Goal: Information Seeking & Learning: Learn about a topic

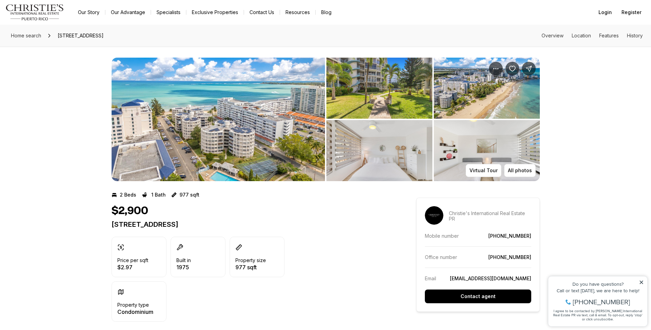
click at [383, 101] on img "View image gallery" at bounding box center [380, 88] width 106 height 61
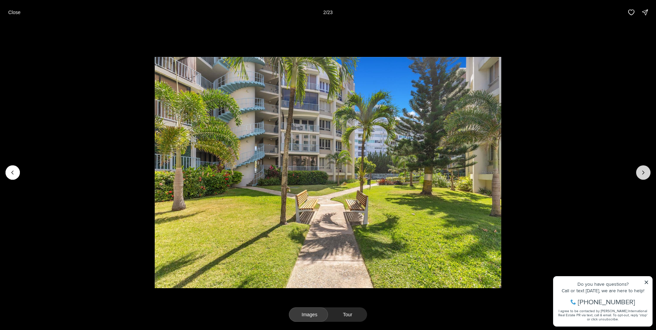
click at [642, 171] on icon "Next slide" at bounding box center [643, 172] width 7 height 7
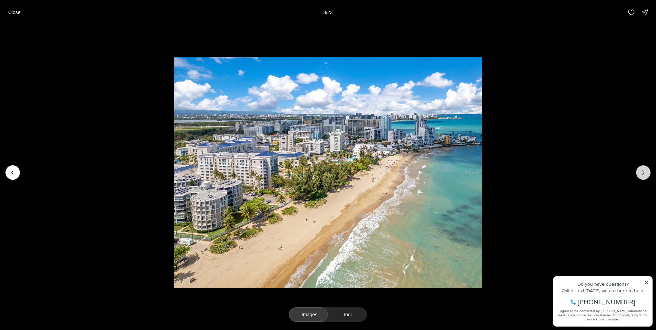
click at [642, 171] on icon "Next slide" at bounding box center [643, 172] width 7 height 7
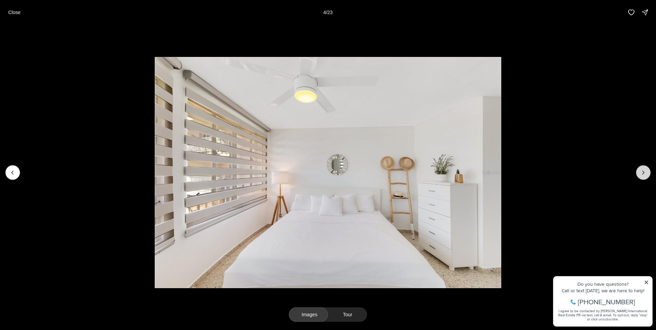
click at [642, 171] on icon "Next slide" at bounding box center [643, 172] width 7 height 7
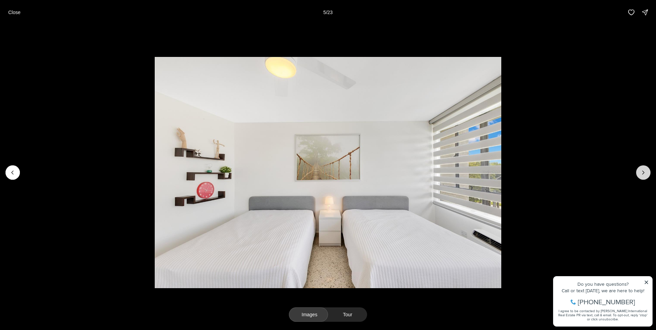
click at [642, 171] on icon "Next slide" at bounding box center [643, 172] width 7 height 7
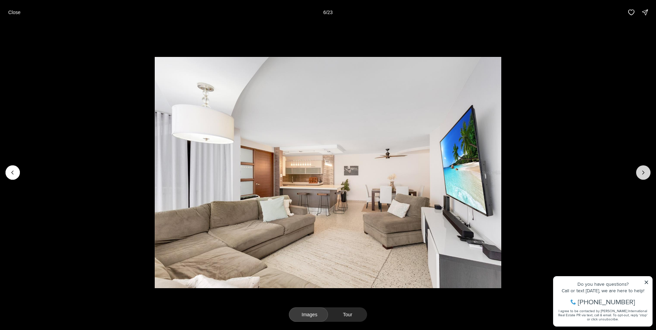
click at [642, 171] on icon "Next slide" at bounding box center [643, 172] width 7 height 7
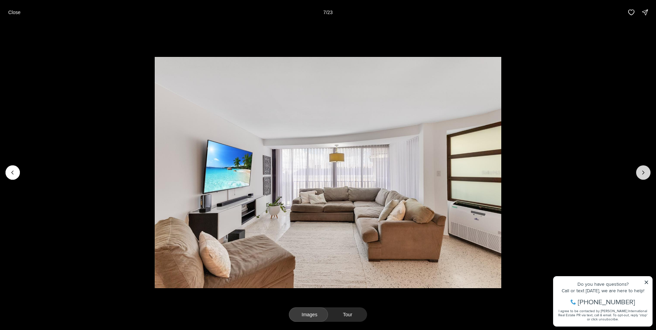
click at [642, 171] on icon "Next slide" at bounding box center [643, 172] width 7 height 7
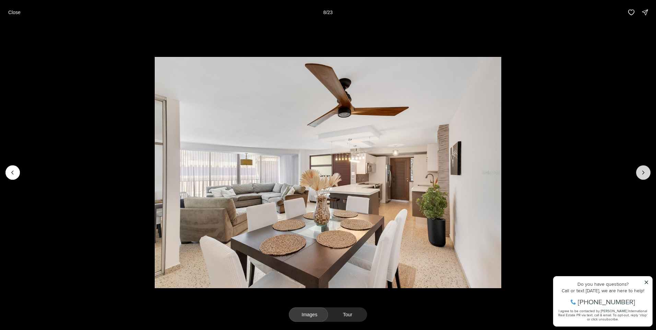
click at [642, 171] on icon "Next slide" at bounding box center [643, 172] width 7 height 7
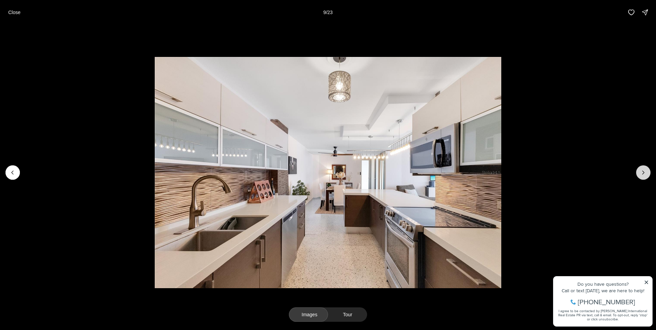
click at [642, 171] on icon "Next slide" at bounding box center [643, 172] width 7 height 7
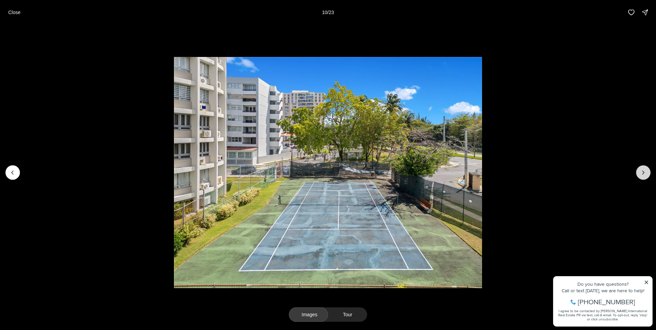
click at [642, 171] on icon "Next slide" at bounding box center [643, 172] width 7 height 7
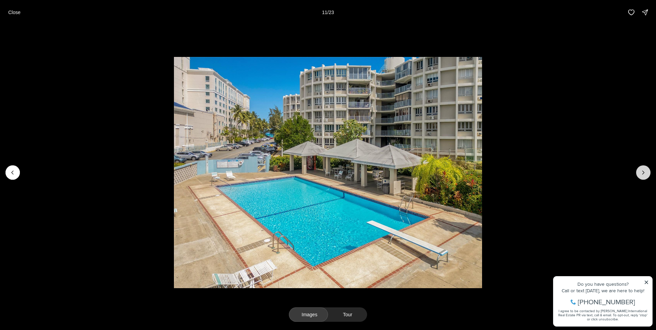
click at [644, 173] on icon "Next slide" at bounding box center [643, 172] width 7 height 7
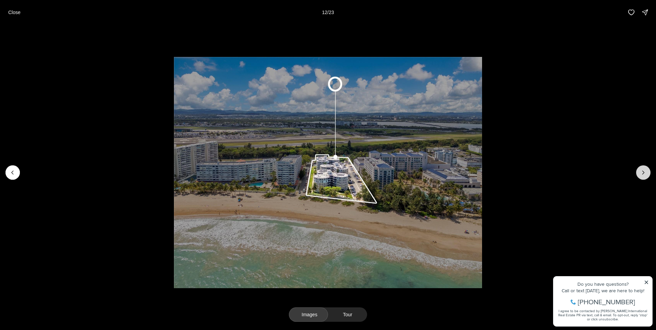
click at [644, 178] on button "Next slide" at bounding box center [644, 172] width 14 height 14
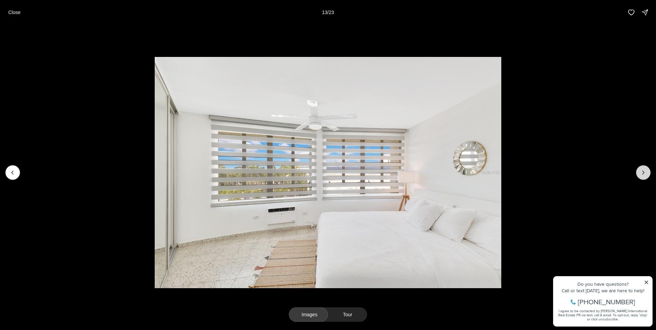
click at [644, 178] on button "Next slide" at bounding box center [644, 172] width 14 height 14
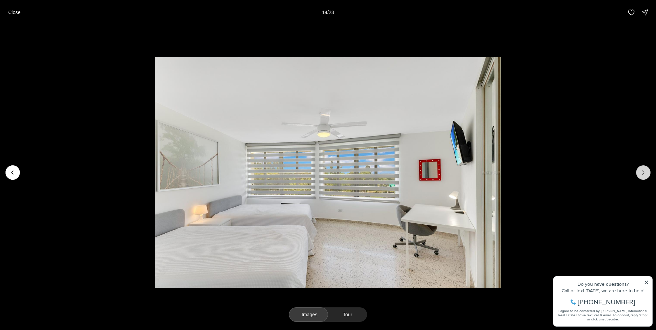
click at [644, 178] on button "Next slide" at bounding box center [644, 172] width 14 height 14
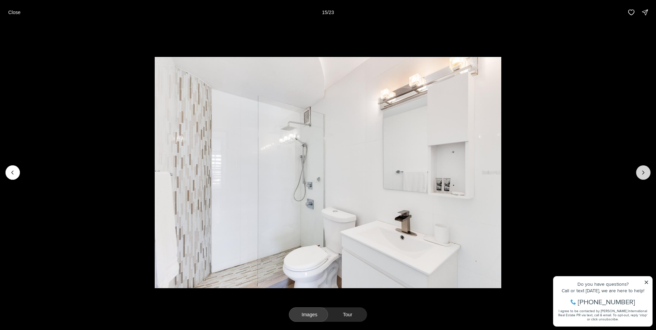
click at [644, 178] on button "Next slide" at bounding box center [644, 172] width 14 height 14
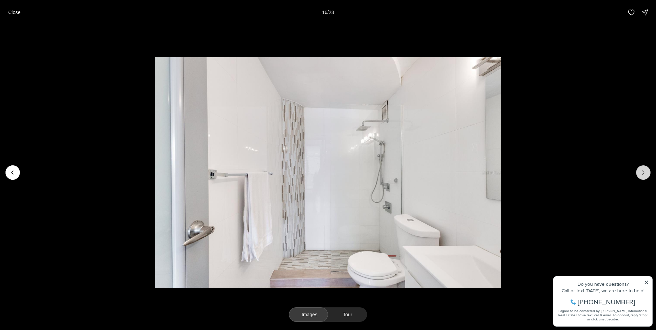
click at [644, 178] on button "Next slide" at bounding box center [644, 172] width 14 height 14
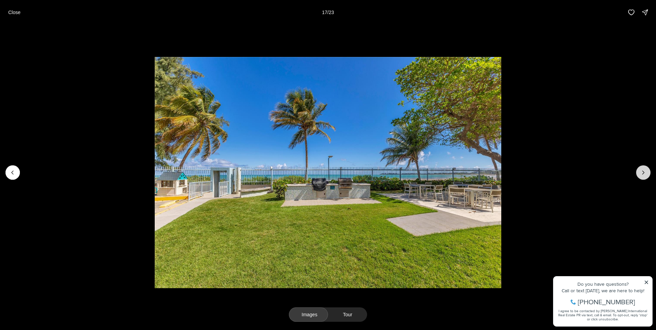
click at [644, 170] on icon "Next slide" at bounding box center [643, 172] width 7 height 7
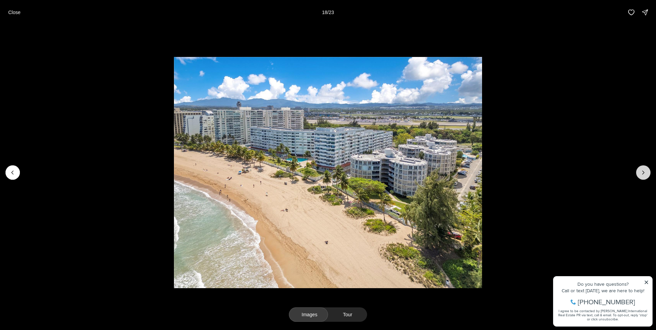
click at [642, 175] on icon "Next slide" at bounding box center [643, 172] width 7 height 7
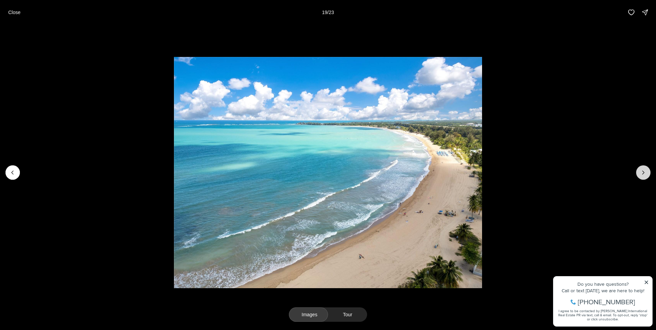
click at [642, 175] on icon "Next slide" at bounding box center [643, 172] width 7 height 7
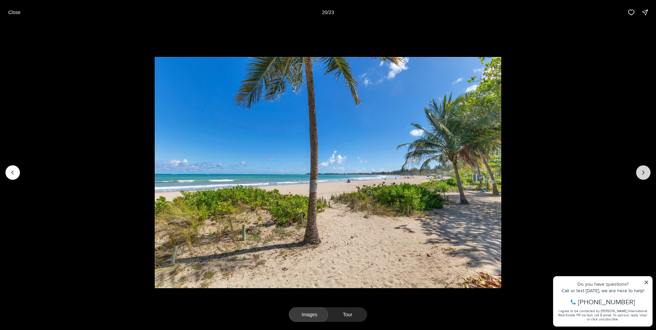
click at [642, 175] on icon "Next slide" at bounding box center [643, 172] width 7 height 7
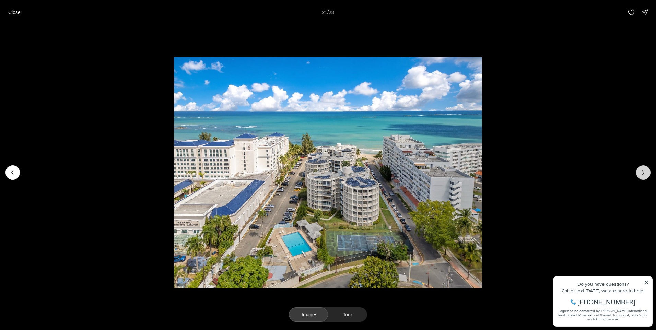
click at [641, 172] on icon "Next slide" at bounding box center [643, 172] width 7 height 7
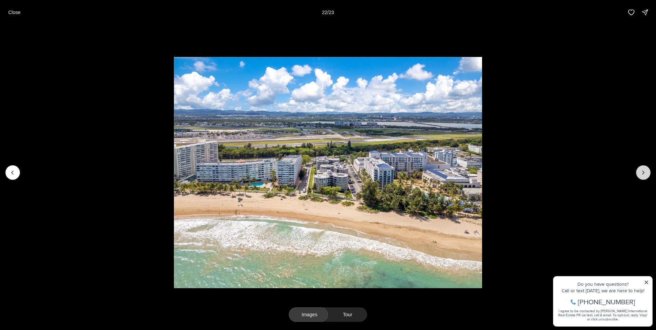
click at [641, 172] on icon "Next slide" at bounding box center [643, 172] width 7 height 7
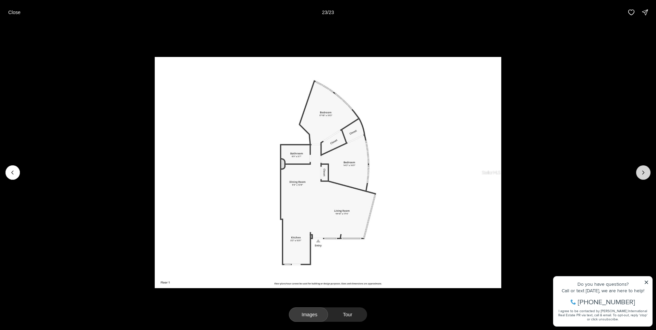
click at [641, 172] on div at bounding box center [644, 172] width 14 height 14
click at [10, 10] on p "Close" at bounding box center [14, 12] width 12 height 5
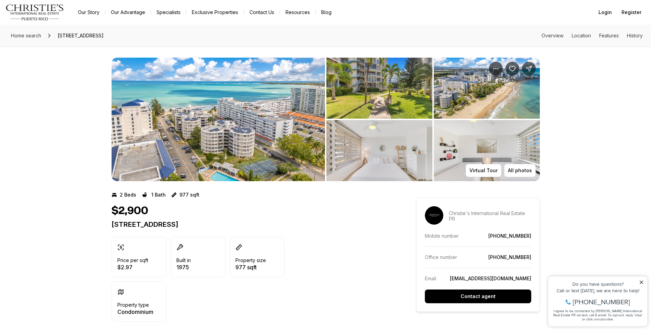
click at [243, 156] on img "View image gallery" at bounding box center [219, 120] width 214 height 124
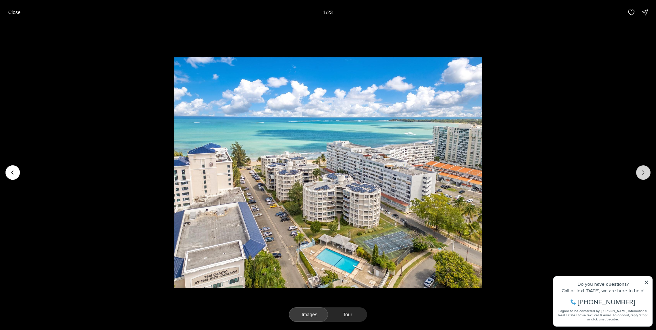
click at [645, 173] on icon "Next slide" at bounding box center [643, 172] width 7 height 7
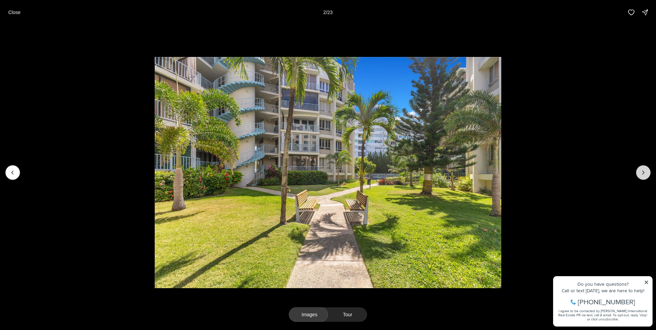
click at [640, 172] on icon "Next slide" at bounding box center [643, 172] width 7 height 7
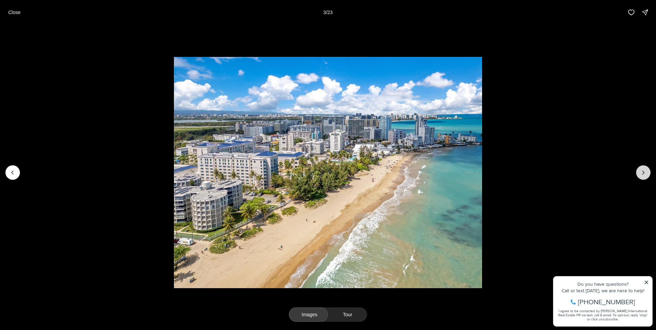
click at [640, 172] on icon "Next slide" at bounding box center [643, 172] width 7 height 7
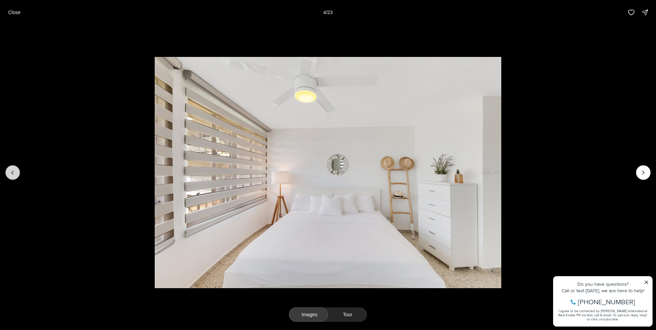
click at [15, 170] on icon "Previous slide" at bounding box center [12, 172] width 7 height 7
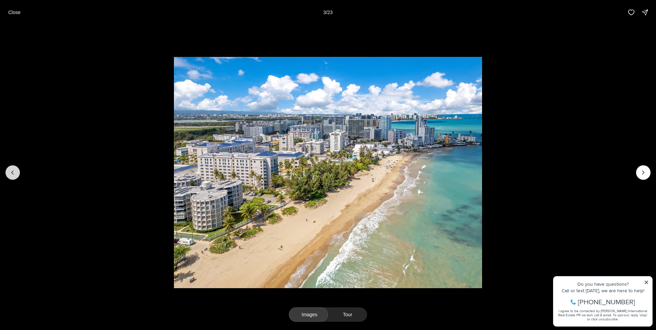
click at [15, 170] on icon "Previous slide" at bounding box center [12, 172] width 7 height 7
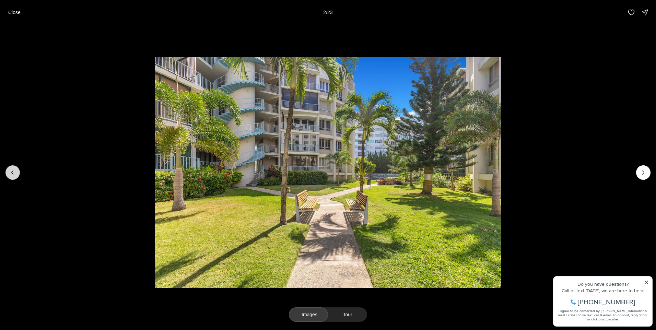
click at [15, 170] on icon "Previous slide" at bounding box center [12, 172] width 7 height 7
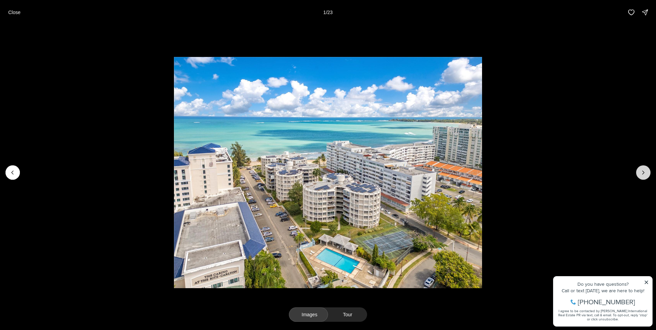
click at [645, 171] on icon "Next slide" at bounding box center [643, 172] width 7 height 7
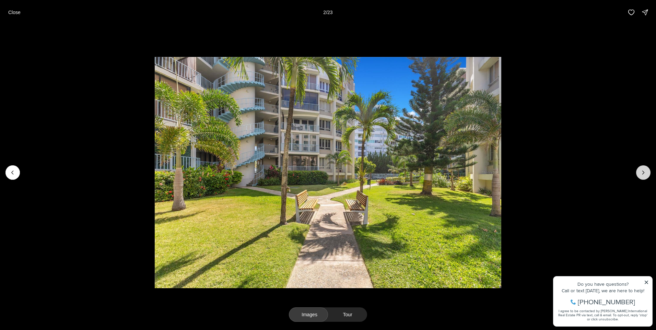
click at [645, 171] on icon "Next slide" at bounding box center [643, 172] width 7 height 7
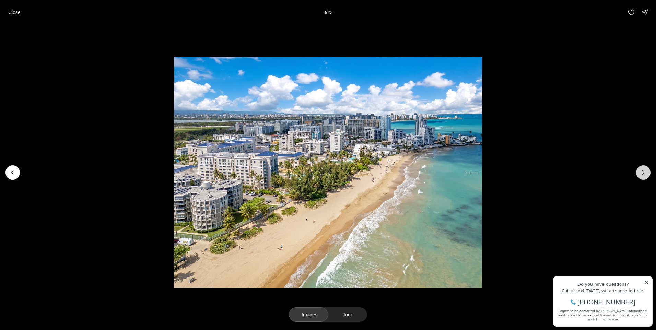
click at [645, 171] on icon "Next slide" at bounding box center [643, 172] width 7 height 7
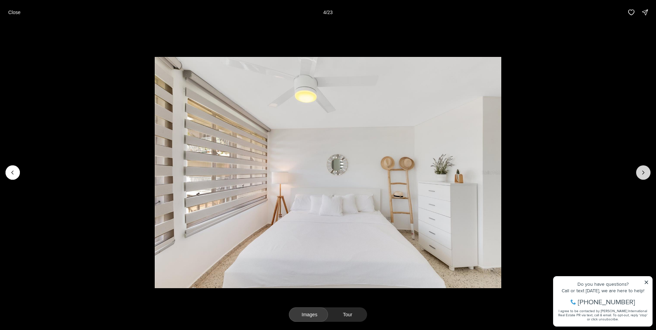
click at [641, 171] on icon "Next slide" at bounding box center [643, 172] width 7 height 7
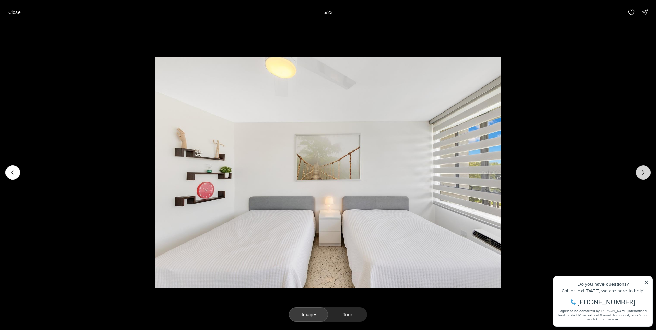
click at [641, 171] on icon "Next slide" at bounding box center [643, 172] width 7 height 7
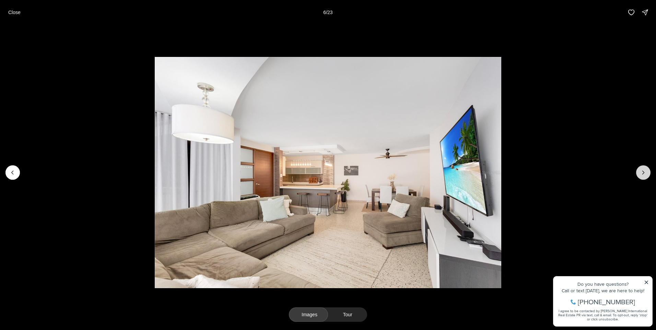
click at [640, 174] on button "Next slide" at bounding box center [644, 172] width 14 height 14
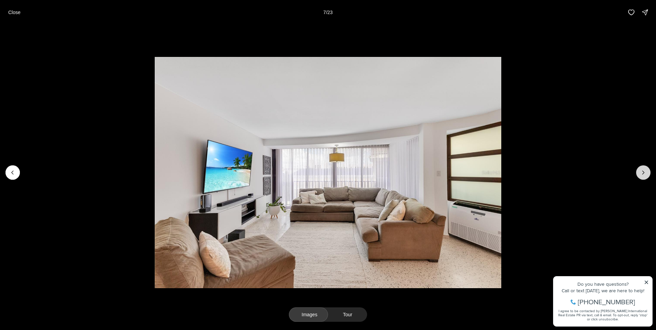
click at [640, 174] on button "Next slide" at bounding box center [644, 172] width 14 height 14
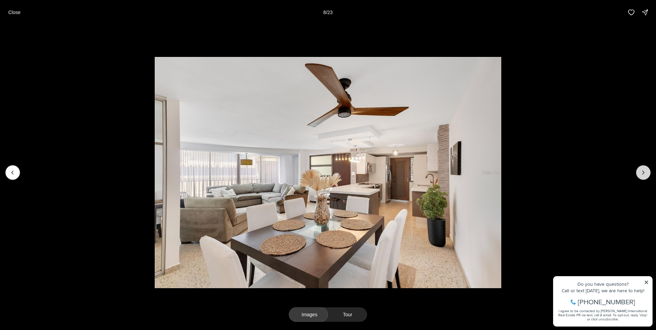
click at [640, 174] on button "Next slide" at bounding box center [644, 172] width 14 height 14
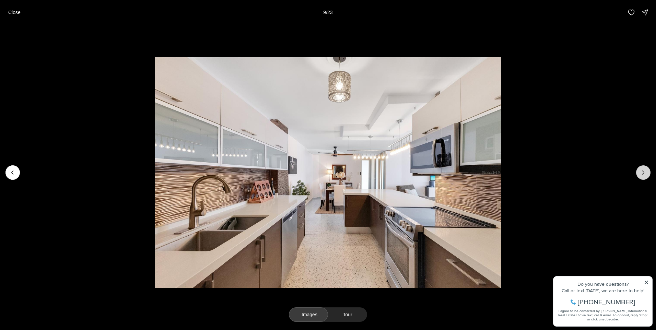
click at [644, 176] on button "Next slide" at bounding box center [644, 172] width 14 height 14
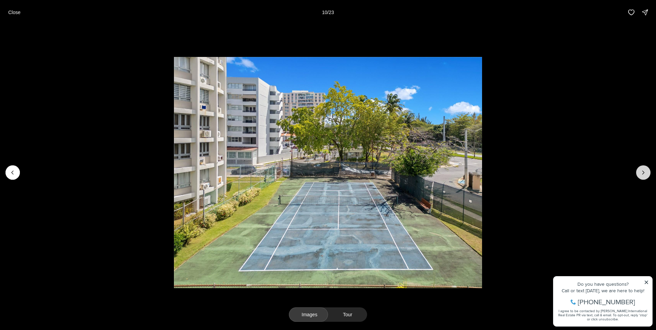
click at [644, 176] on icon "Next slide" at bounding box center [643, 172] width 7 height 7
